Goal: Information Seeking & Learning: Learn about a topic

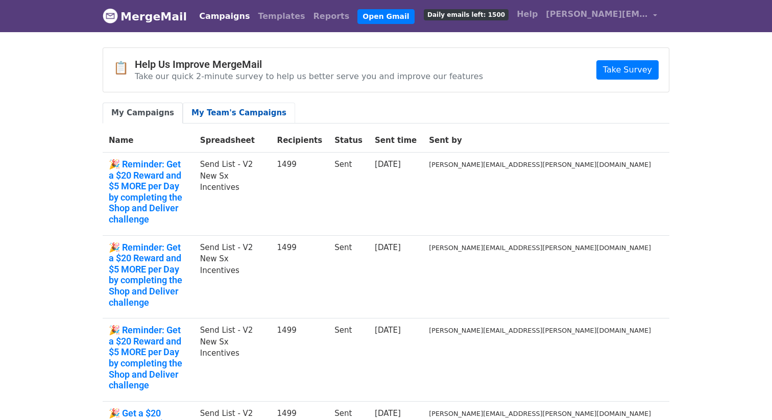
click at [246, 114] on link "My Team's Campaigns" at bounding box center [239, 113] width 112 height 21
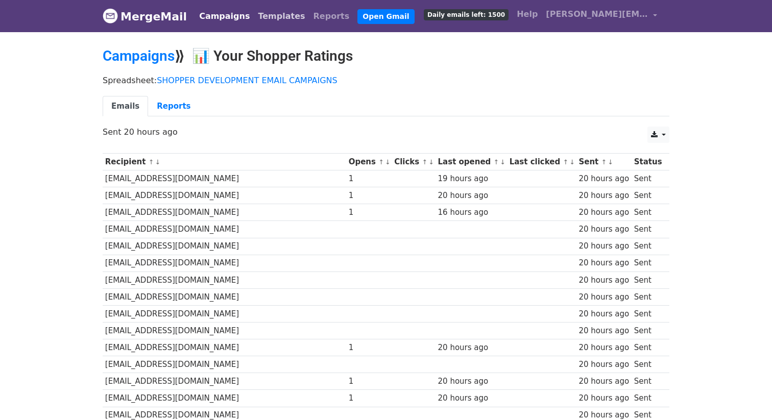
click at [269, 10] on link "Templates" at bounding box center [281, 16] width 55 height 20
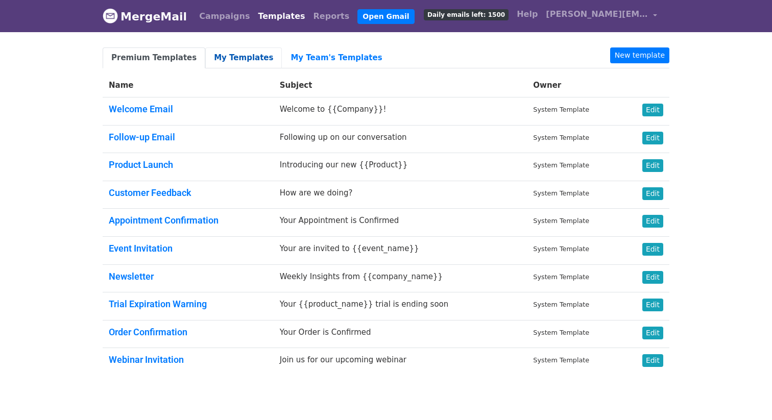
click at [240, 55] on link "My Templates" at bounding box center [243, 57] width 77 height 21
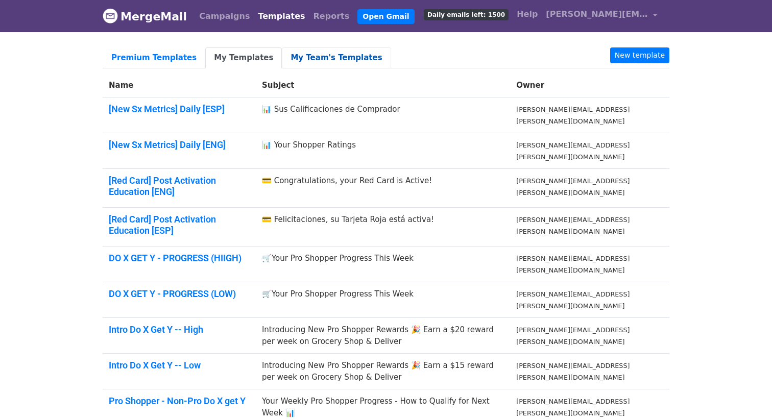
click at [311, 54] on link "My Team's Templates" at bounding box center [336, 57] width 109 height 21
click at [200, 110] on link "[New Sx Metrics] Daily [ESP]" at bounding box center [167, 109] width 116 height 11
click at [161, 144] on link "[New Sx Metrics] Daily [ENG]" at bounding box center [167, 144] width 117 height 11
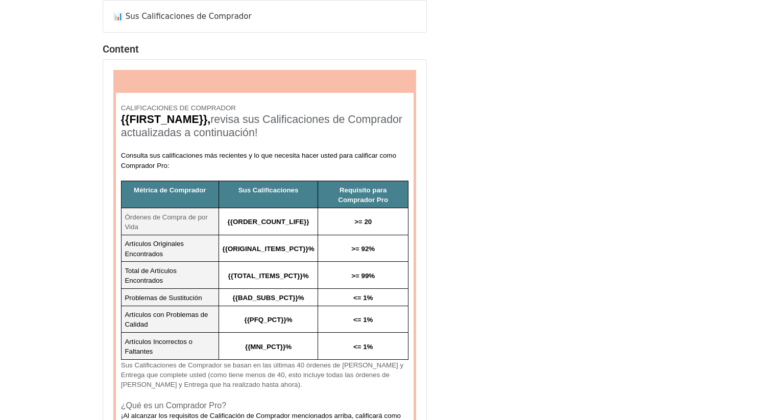
scroll to position [20, 0]
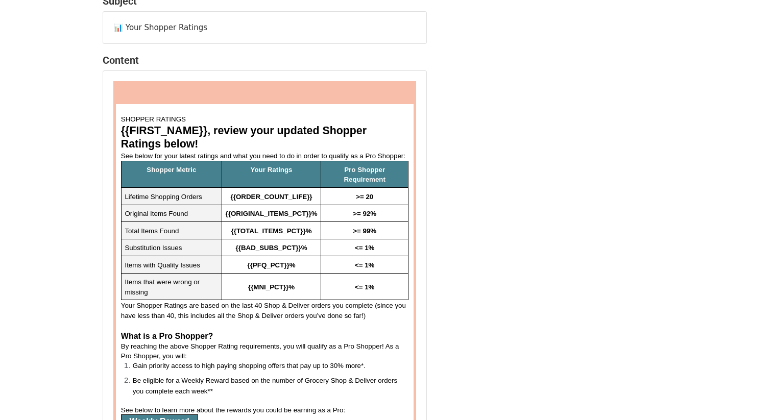
scroll to position [89, 0]
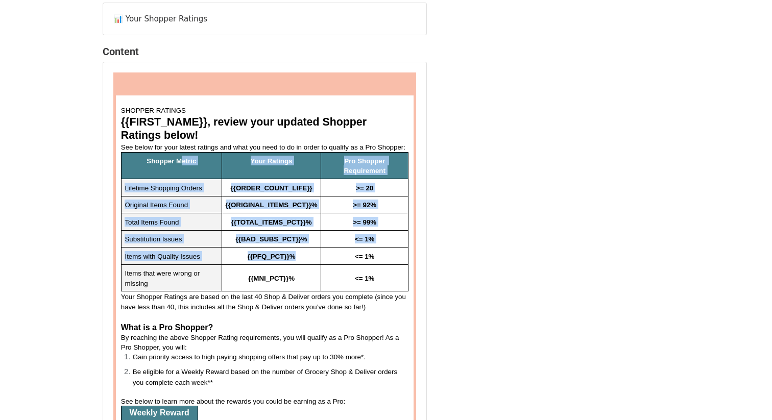
drag, startPoint x: 182, startPoint y: 163, endPoint x: 352, endPoint y: 260, distance: 196.2
click at [352, 260] on tbody "Shopper Metric Your Ratings Pro Shopper Requirement Lifetime Shopping Orders {{…" at bounding box center [264, 221] width 287 height 139
click at [378, 283] on td "<= 1%" at bounding box center [364, 277] width 87 height 27
copy tbody "etric Your Ratings Pro Shopper Requirement Lifetime Shopping Orders {{ORDER_COU…"
click at [378, 283] on td "<= 1%" at bounding box center [364, 277] width 87 height 27
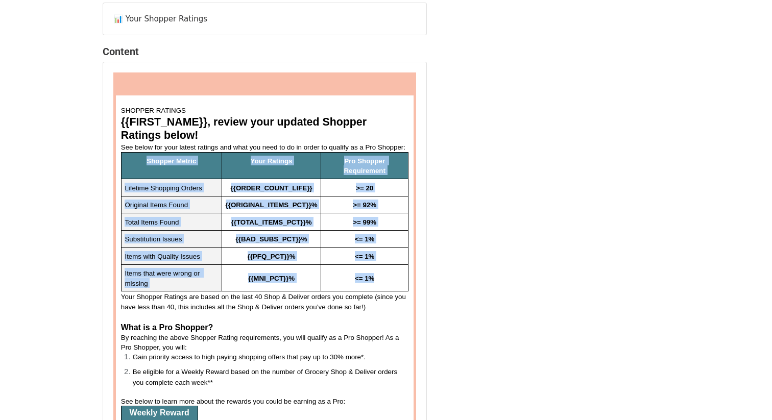
drag, startPoint x: 382, startPoint y: 281, endPoint x: 142, endPoint y: 158, distance: 269.4
click at [142, 158] on tbody "Shopper Metric Your Ratings Pro Shopper Requirement Lifetime Shopping Orders {{…" at bounding box center [264, 221] width 287 height 139
copy tbody "Shopper Metric Your Ratings Pro Shopper Requirement Lifetime Shopping Orders {{…"
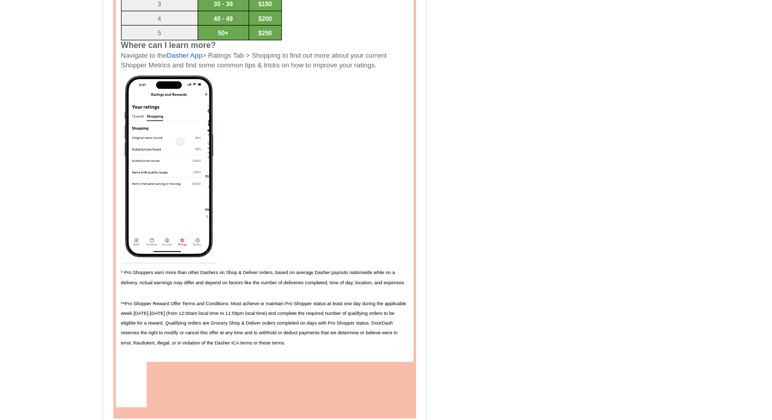
scroll to position [619, 0]
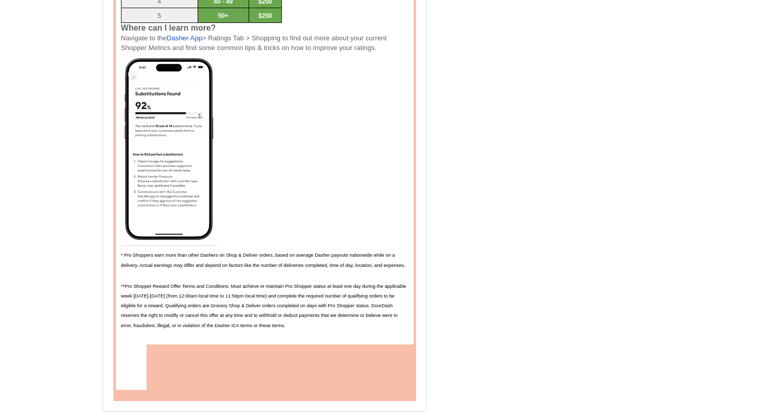
click at [183, 102] on img at bounding box center [169, 149] width 96 height 194
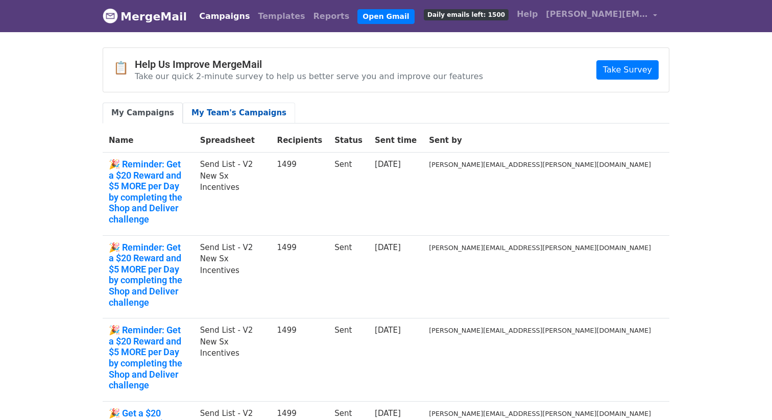
click at [250, 117] on link "My Team's Campaigns" at bounding box center [239, 113] width 112 height 21
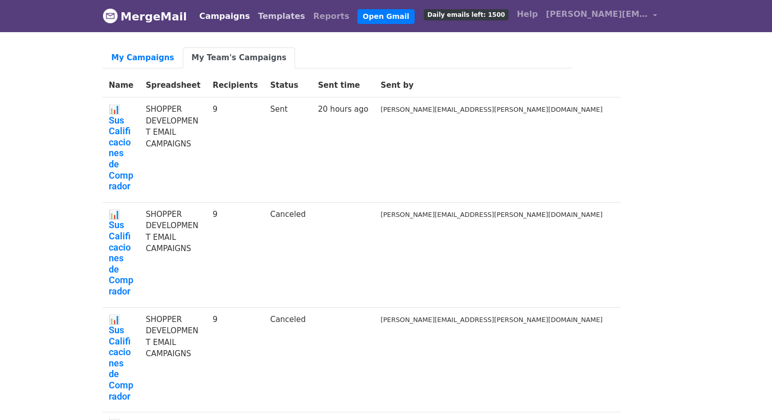
click at [254, 9] on link "Templates" at bounding box center [281, 16] width 55 height 20
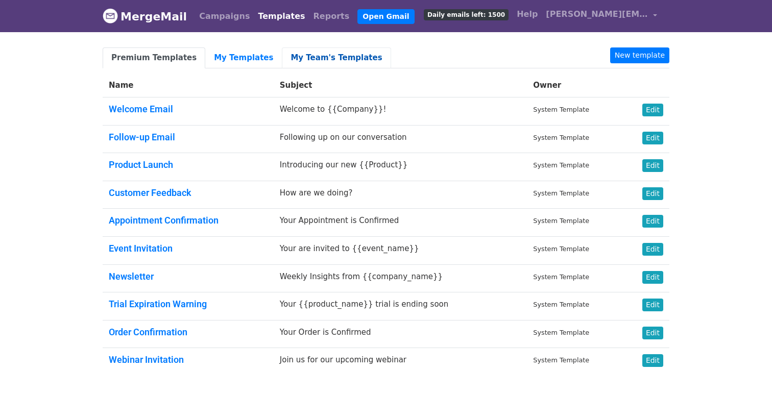
click at [297, 63] on link "My Team's Templates" at bounding box center [336, 57] width 109 height 21
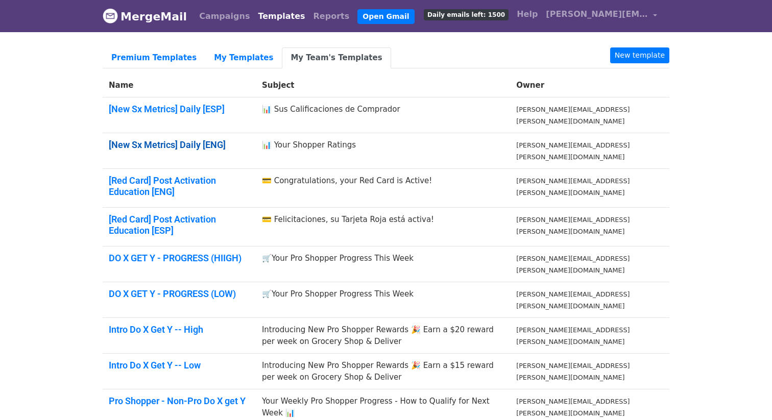
click at [189, 146] on link "[New Sx Metrics] Daily [ENG]" at bounding box center [167, 144] width 117 height 11
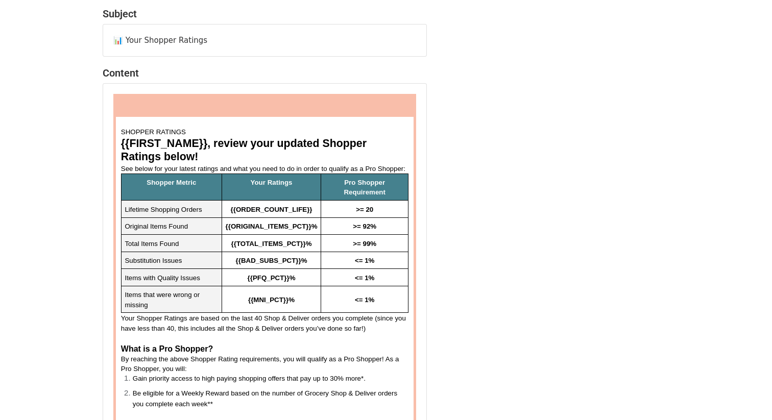
scroll to position [49, 0]
